Goal: Task Accomplishment & Management: Use online tool/utility

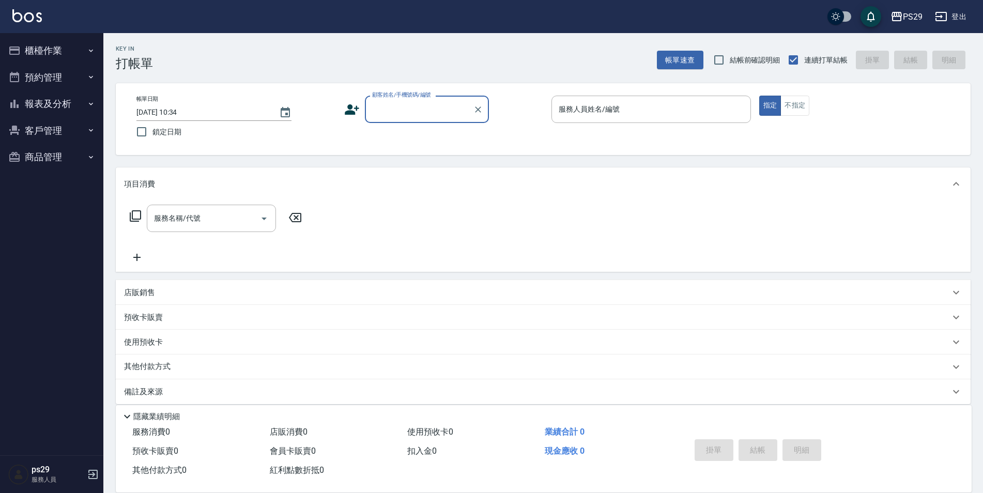
click at [34, 10] on img at bounding box center [26, 15] width 29 height 13
click at [31, 21] on img at bounding box center [26, 15] width 29 height 13
